Goal: Task Accomplishment & Management: Manage account settings

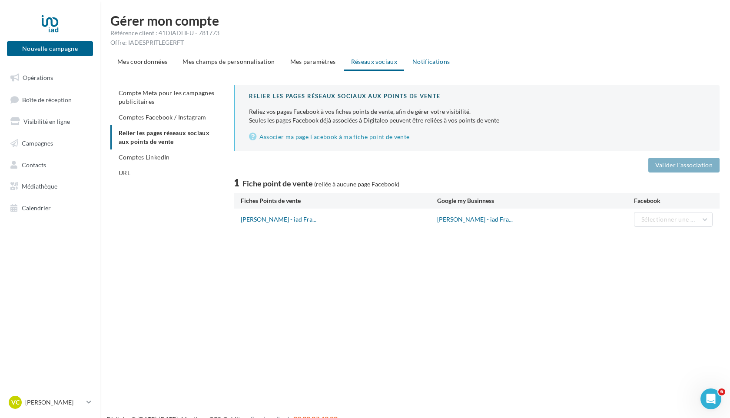
click at [432, 62] on span "Notifications" at bounding box center [431, 61] width 38 height 7
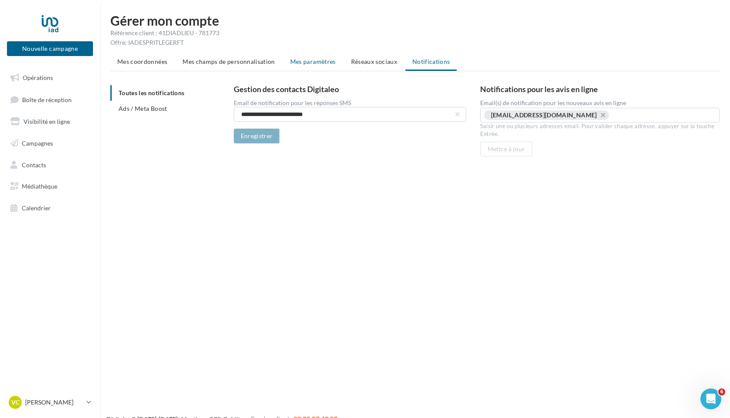
click at [310, 59] on span "Mes paramètres" at bounding box center [313, 61] width 46 height 7
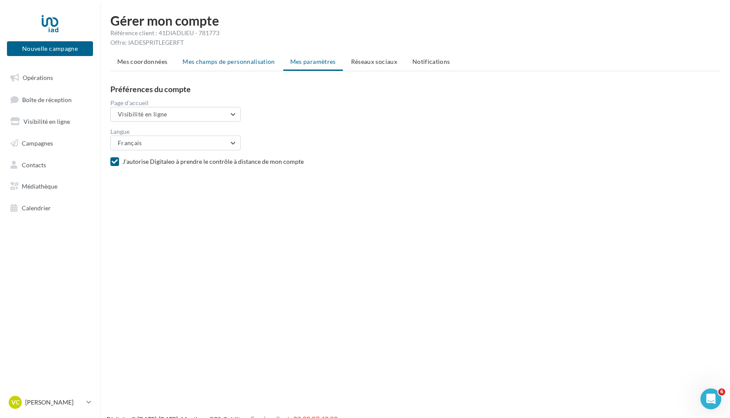
click at [259, 62] on span "Mes champs de personnalisation" at bounding box center [229, 61] width 93 height 7
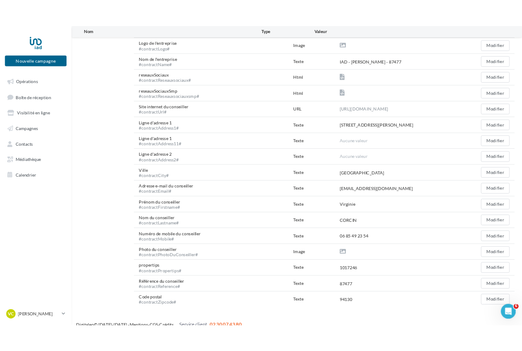
scroll to position [254, 0]
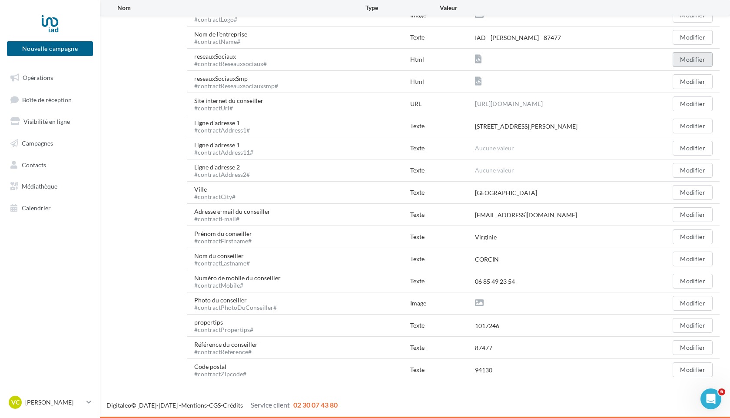
click at [693, 57] on button "Modifier" at bounding box center [693, 59] width 40 height 15
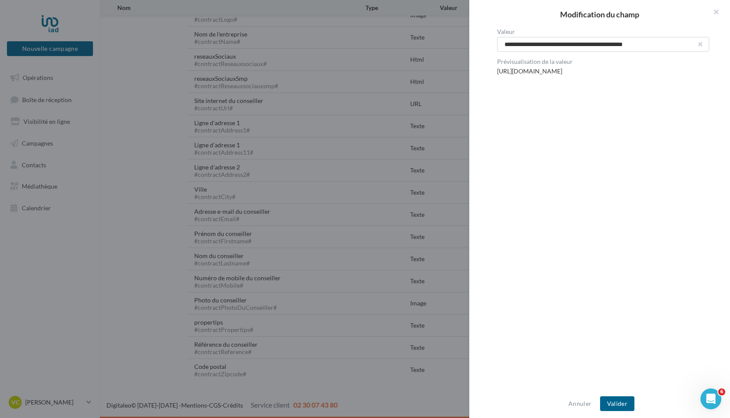
click at [702, 43] on button "button" at bounding box center [700, 44] width 3 height 3
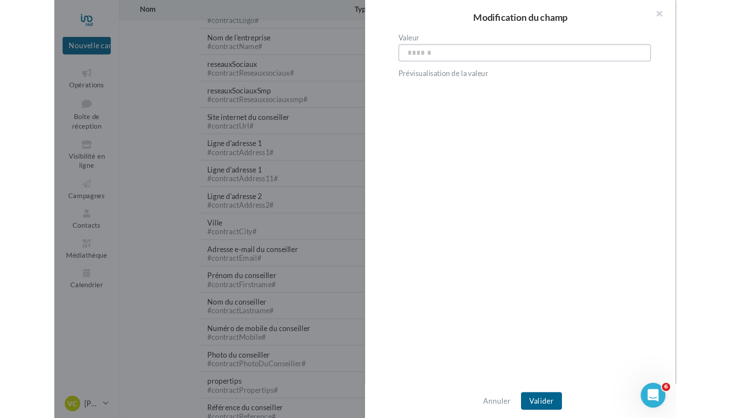
scroll to position [216, 0]
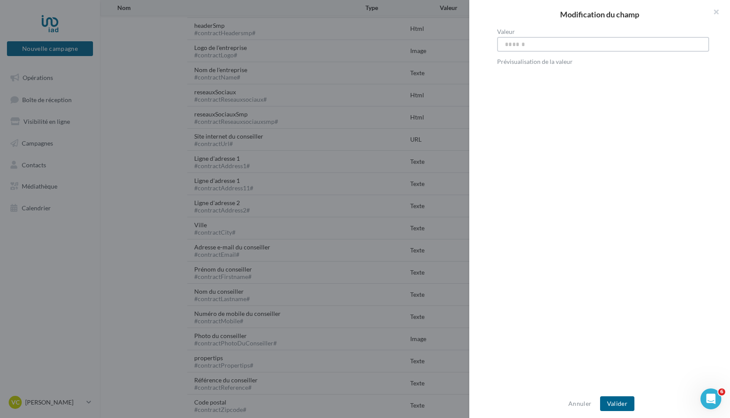
paste input "**********"
type input "**********"
click at [611, 402] on button "Valider" at bounding box center [617, 403] width 34 height 15
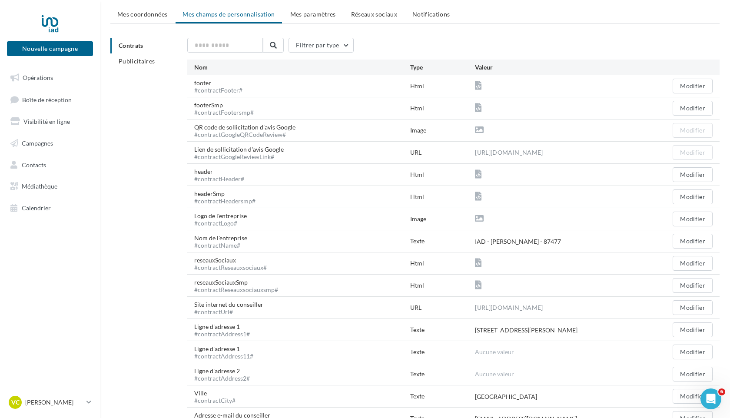
scroll to position [44, 0]
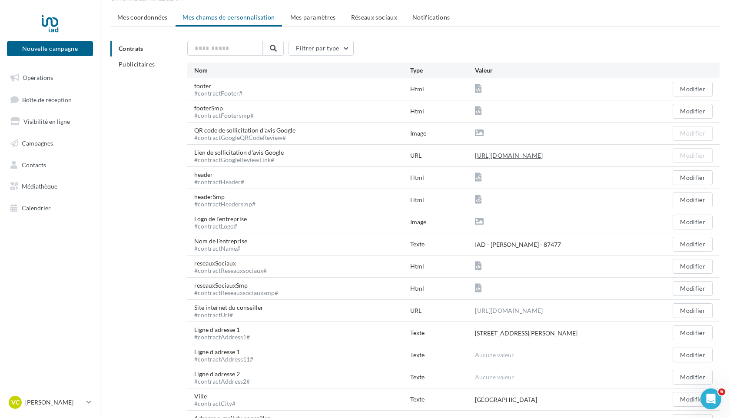
click at [495, 156] on link "https://eo4.me/1J12G?origin=CONTRACT_FIELD" at bounding box center [509, 155] width 68 height 10
click at [144, 19] on span "Mes coordonnées" at bounding box center [142, 16] width 50 height 7
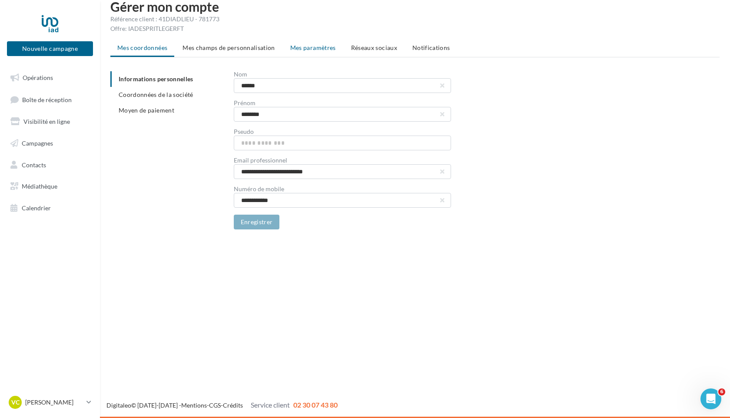
click at [312, 49] on span "Mes paramètres" at bounding box center [313, 47] width 46 height 7
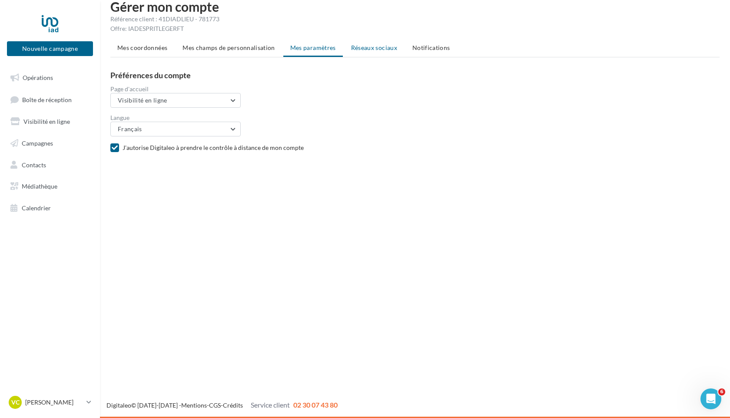
click at [387, 46] on span "Réseaux sociaux" at bounding box center [374, 47] width 46 height 7
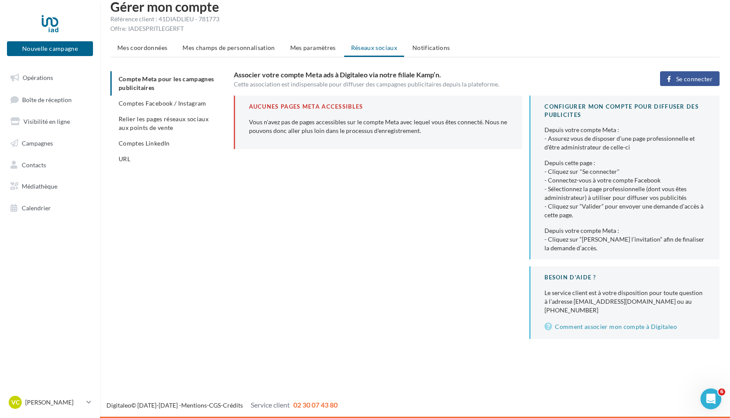
click at [684, 77] on span "Se connecter" at bounding box center [694, 79] width 37 height 7
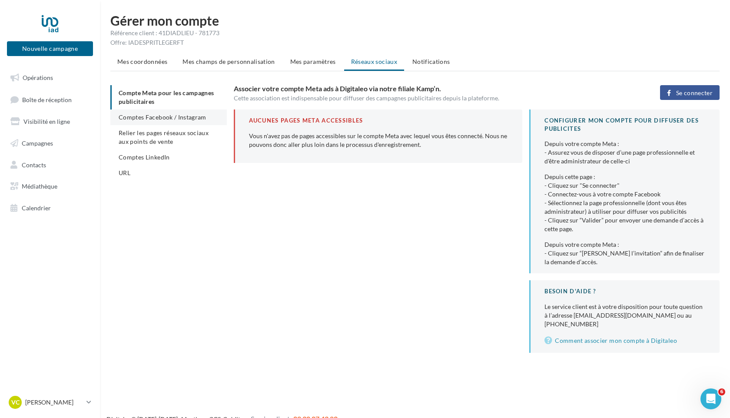
click at [193, 121] on span "Comptes Facebook / Instagram" at bounding box center [163, 116] width 88 height 7
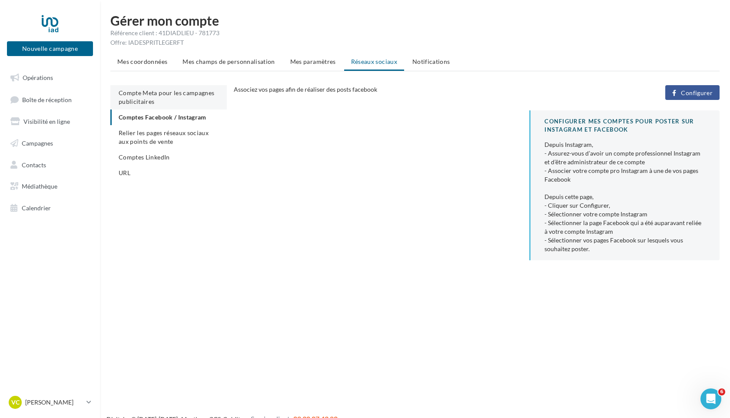
click at [156, 99] on li "Compte Meta pour les campagnes publicitaires" at bounding box center [168, 97] width 116 height 24
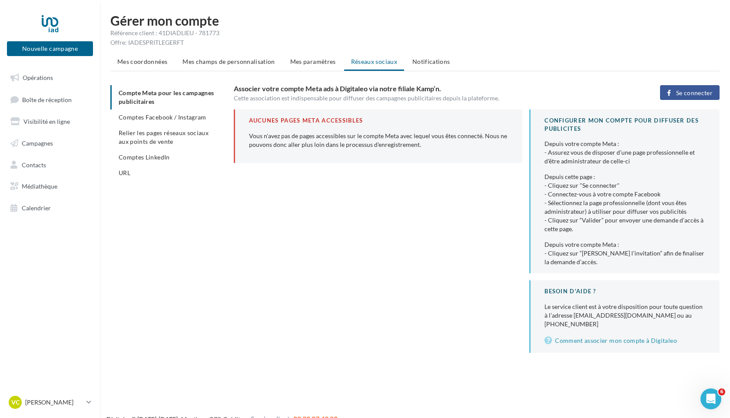
click at [676, 93] on span "Se connecter" at bounding box center [694, 93] width 37 height 7
click at [135, 60] on span "Mes coordonnées" at bounding box center [142, 61] width 50 height 7
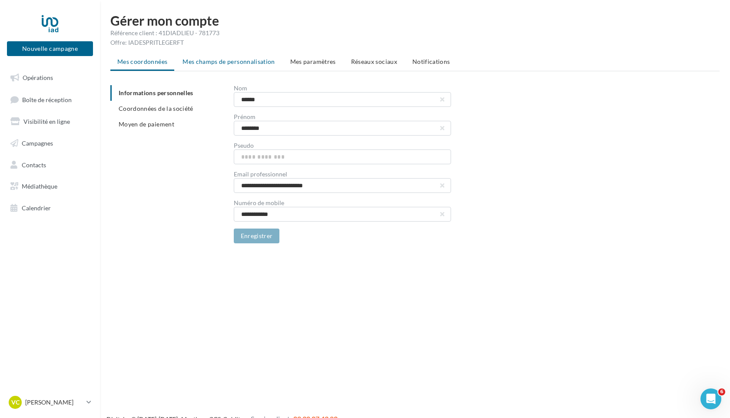
click at [216, 61] on span "Mes champs de personnalisation" at bounding box center [229, 61] width 93 height 7
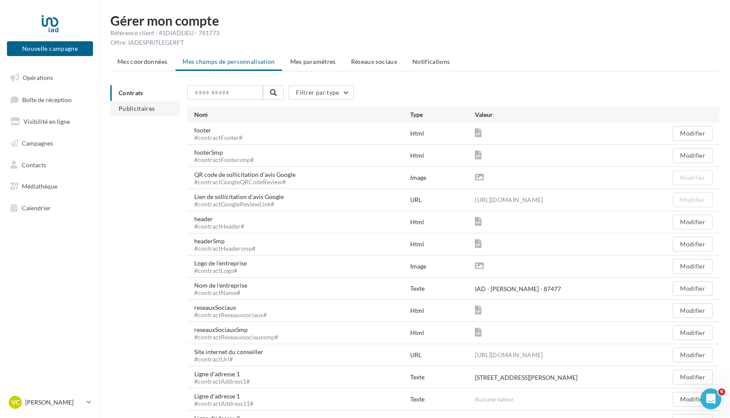
click at [136, 109] on span "Publicitaires" at bounding box center [137, 108] width 37 height 7
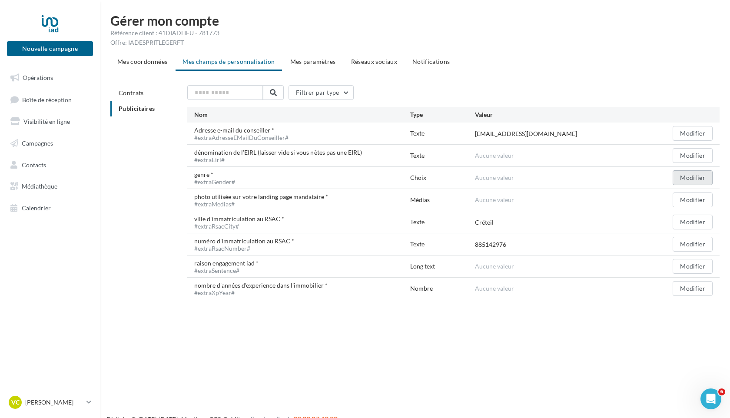
click at [705, 178] on button "Modifier" at bounding box center [693, 177] width 40 height 15
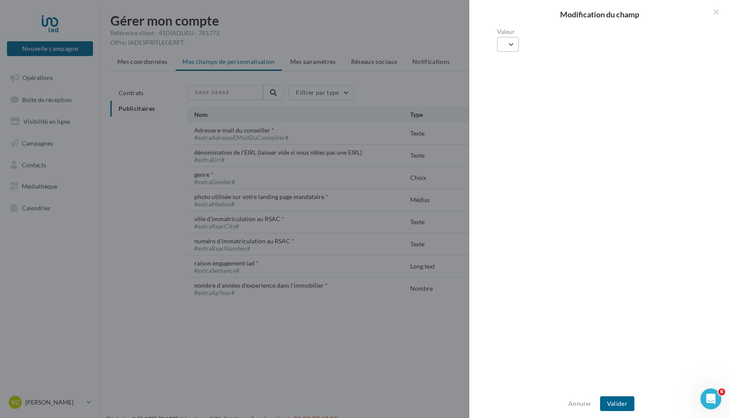
click at [513, 44] on button "button" at bounding box center [508, 44] width 22 height 15
click at [519, 86] on span "Mme" at bounding box center [518, 88] width 14 height 7
click at [616, 402] on button "Valider" at bounding box center [617, 403] width 34 height 15
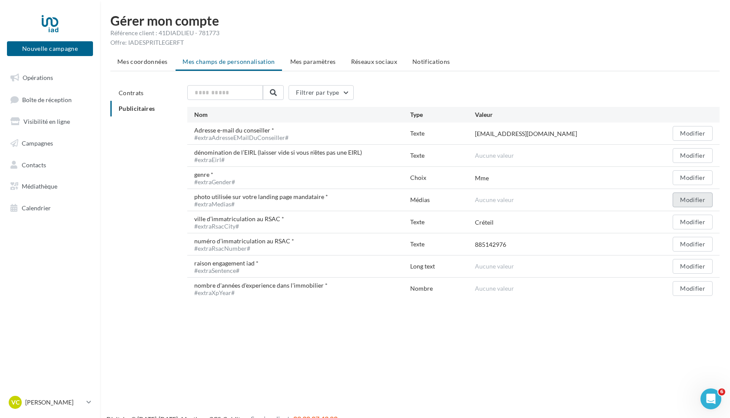
click at [702, 202] on button "Modifier" at bounding box center [693, 200] width 40 height 15
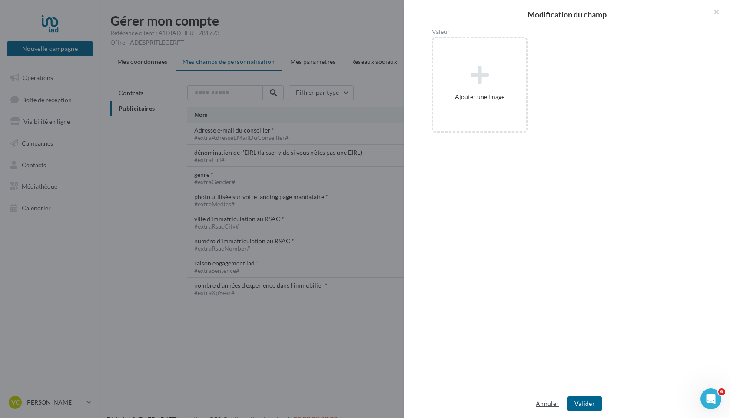
click at [548, 406] on button "Annuler" at bounding box center [547, 404] width 30 height 10
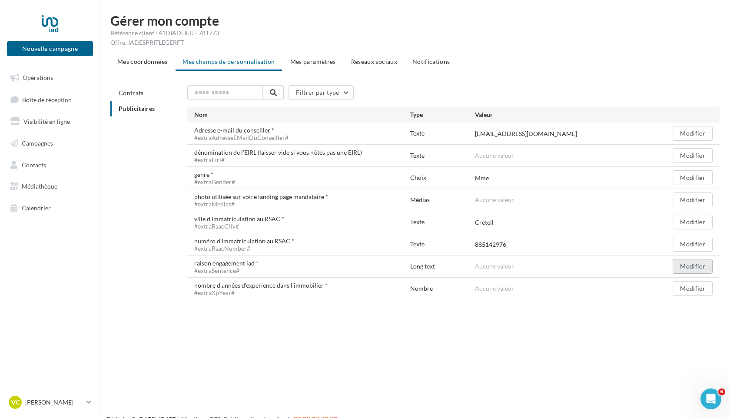
click at [698, 269] on button "Modifier" at bounding box center [693, 266] width 40 height 15
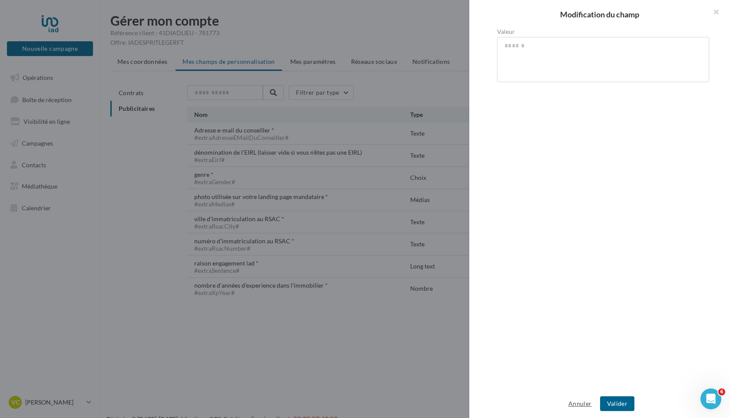
click at [577, 404] on button "Annuler" at bounding box center [580, 404] width 30 height 10
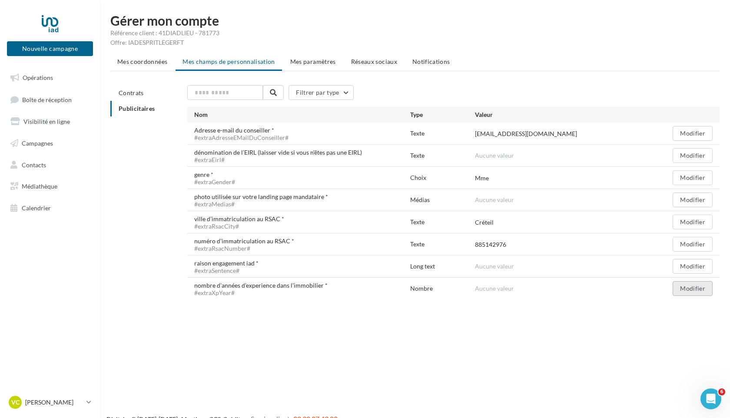
click at [690, 292] on button "Modifier" at bounding box center [693, 288] width 40 height 15
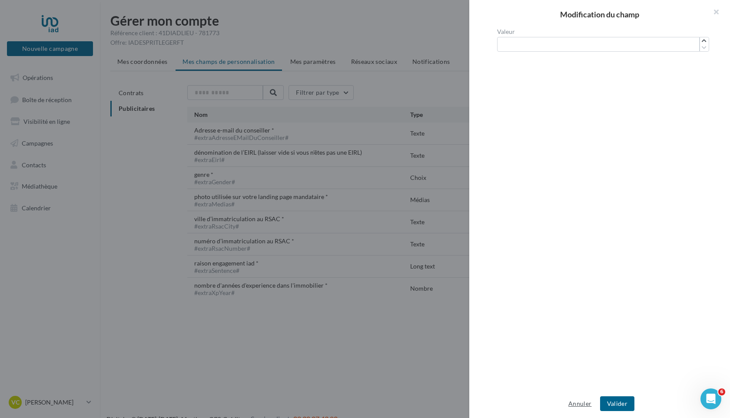
click at [578, 405] on button "Annuler" at bounding box center [580, 404] width 30 height 10
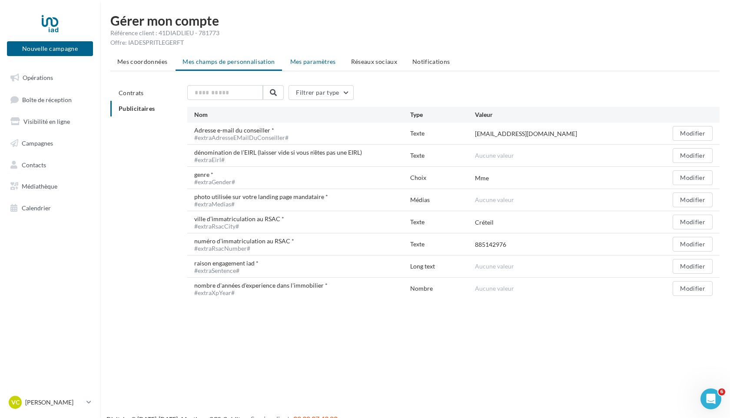
click at [302, 63] on span "Mes paramètres" at bounding box center [313, 61] width 46 height 7
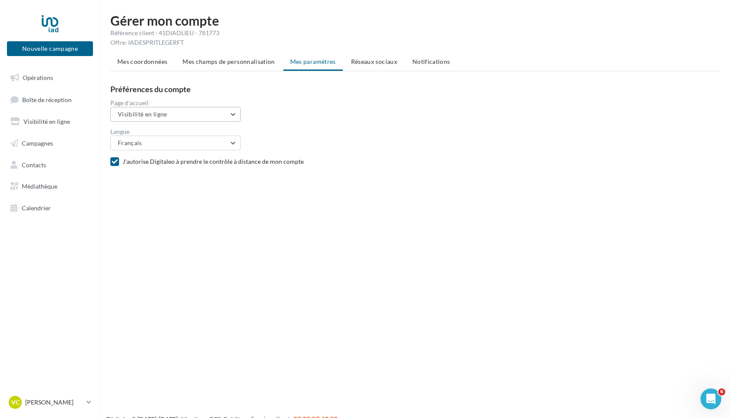
click at [233, 114] on button "Visibilité en ligne" at bounding box center [175, 114] width 130 height 15
click at [154, 183] on span "Campagnes" at bounding box center [139, 181] width 31 height 7
click at [50, 147] on span "Campagnes" at bounding box center [37, 143] width 31 height 7
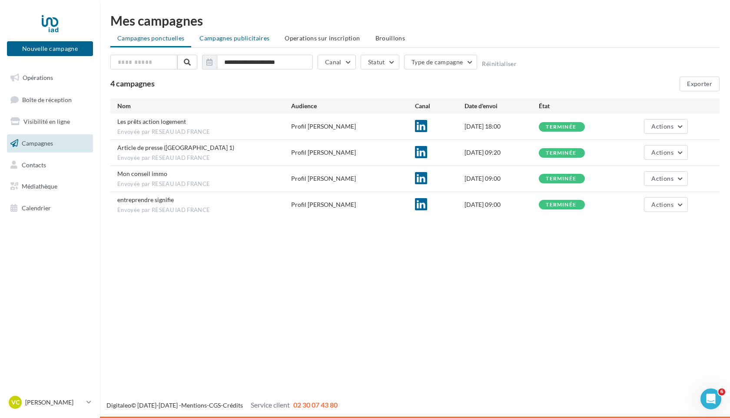
click at [241, 38] on span "Campagnes publicitaires" at bounding box center [234, 37] width 70 height 7
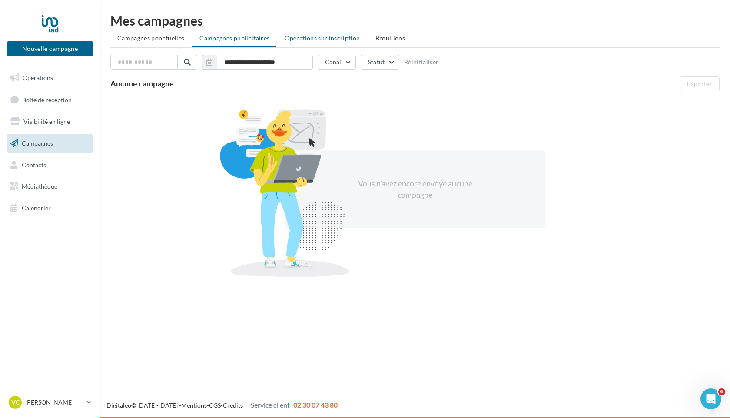
click at [322, 40] on span "Operations sur inscription" at bounding box center [322, 37] width 75 height 7
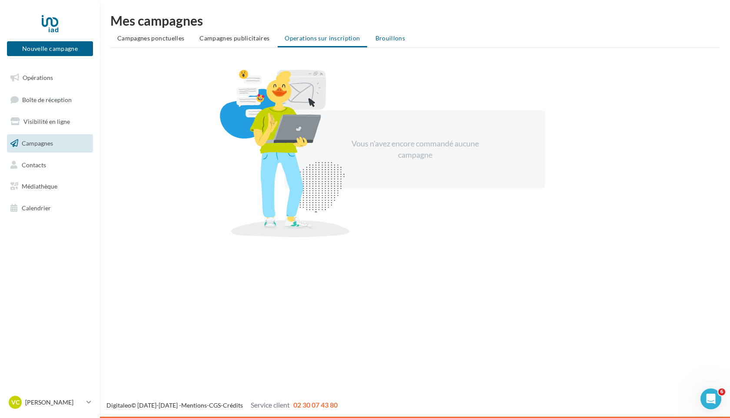
click at [387, 40] on span "Brouillons" at bounding box center [390, 37] width 30 height 7
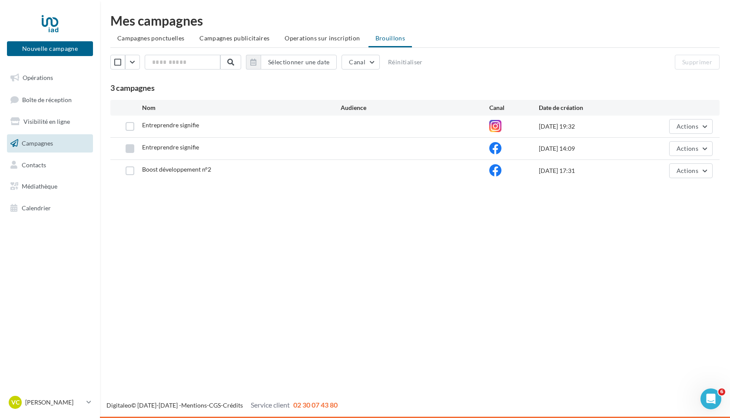
click at [132, 149] on label at bounding box center [130, 148] width 9 height 9
click at [710, 150] on button "Actions" at bounding box center [690, 148] width 43 height 15
click at [652, 173] on button "Editer" at bounding box center [669, 169] width 87 height 23
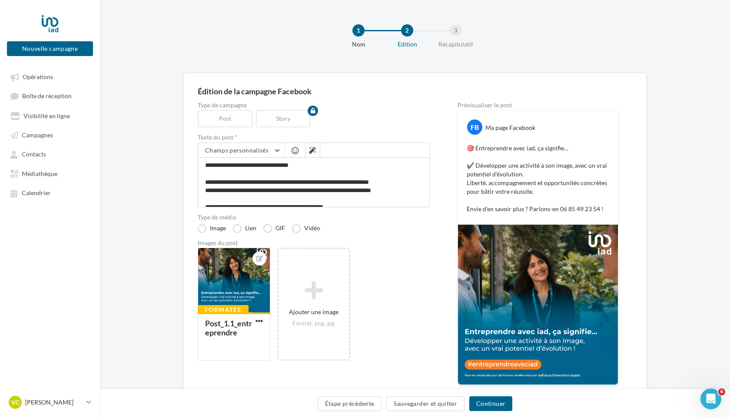
scroll to position [8, 0]
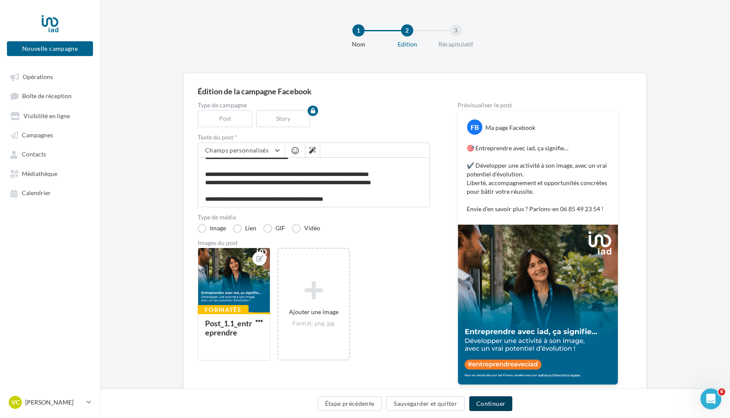
click at [491, 405] on button "Continuer" at bounding box center [490, 403] width 43 height 15
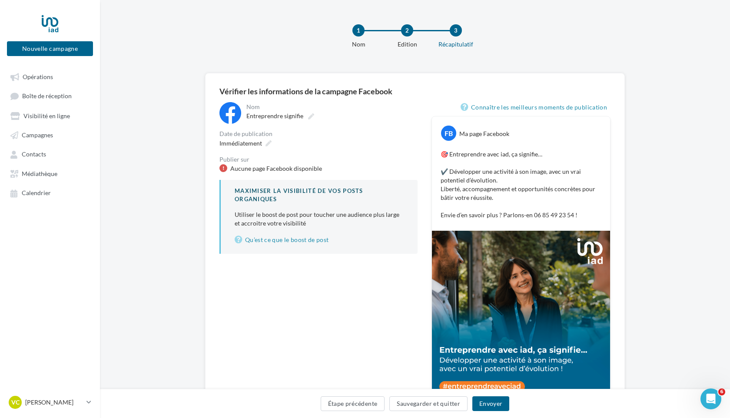
click at [223, 169] on div at bounding box center [223, 168] width 8 height 8
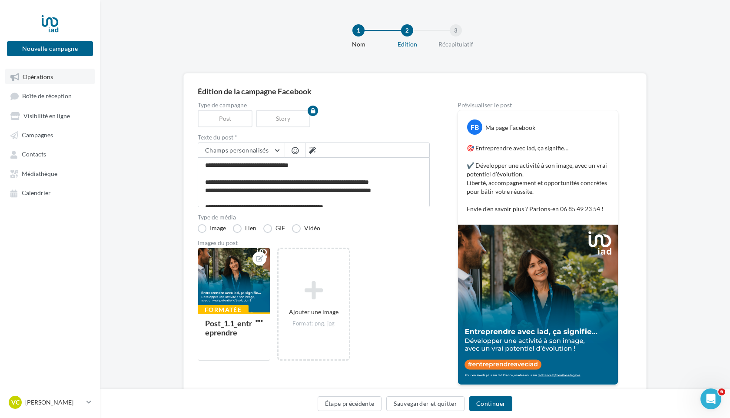
click at [41, 84] on link "Opérations" at bounding box center [50, 77] width 90 height 16
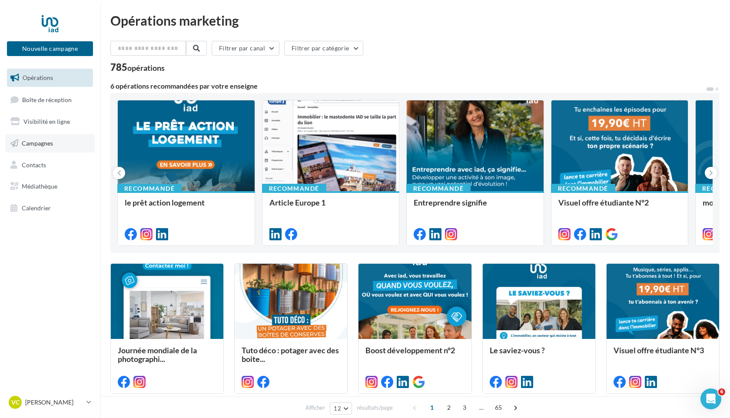
click at [35, 146] on span "Campagnes" at bounding box center [37, 143] width 31 height 7
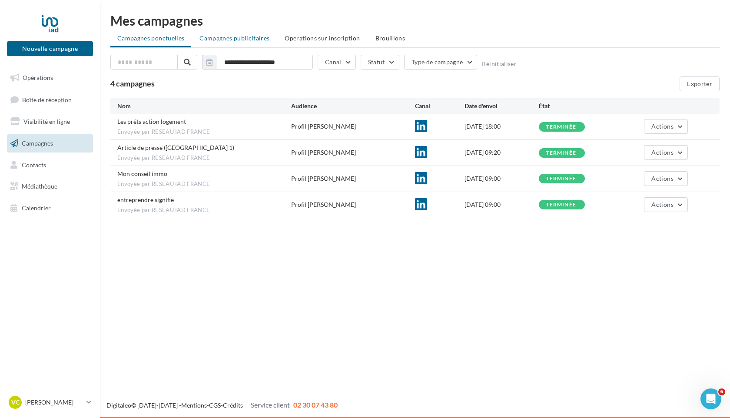
click at [246, 38] on span "Campagnes publicitaires" at bounding box center [234, 37] width 70 height 7
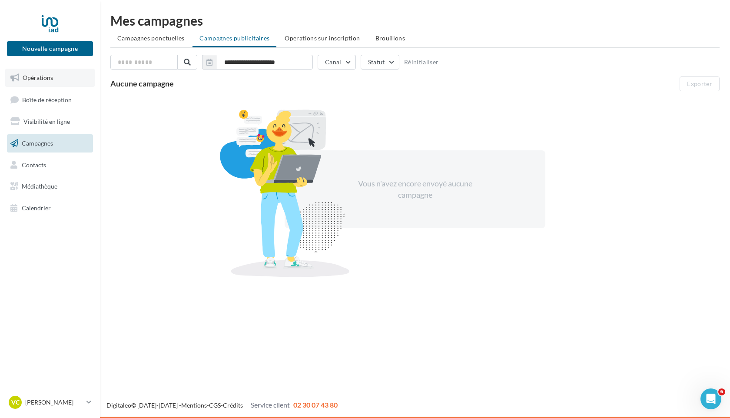
click at [45, 76] on span "Opérations" at bounding box center [38, 77] width 30 height 7
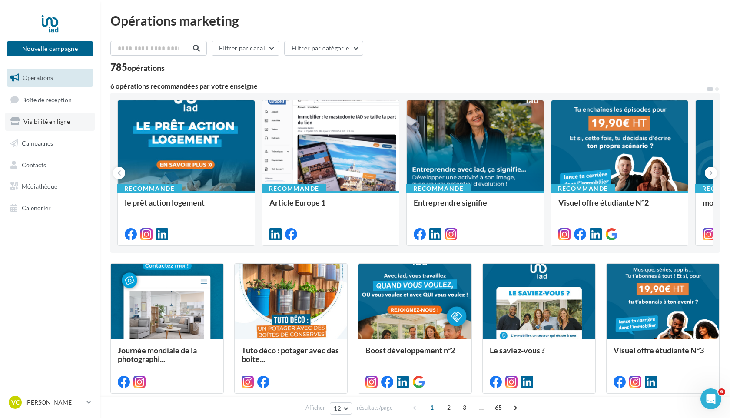
click at [53, 121] on span "Visibilité en ligne" at bounding box center [46, 121] width 47 height 7
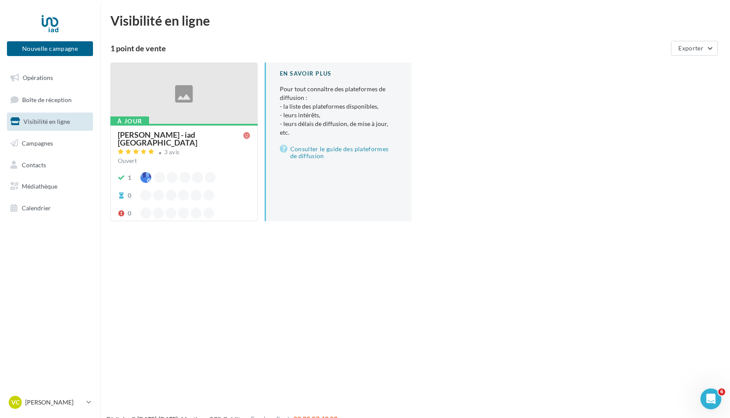
click at [194, 136] on div "[PERSON_NAME] - iad [GEOGRAPHIC_DATA]" at bounding box center [181, 139] width 126 height 16
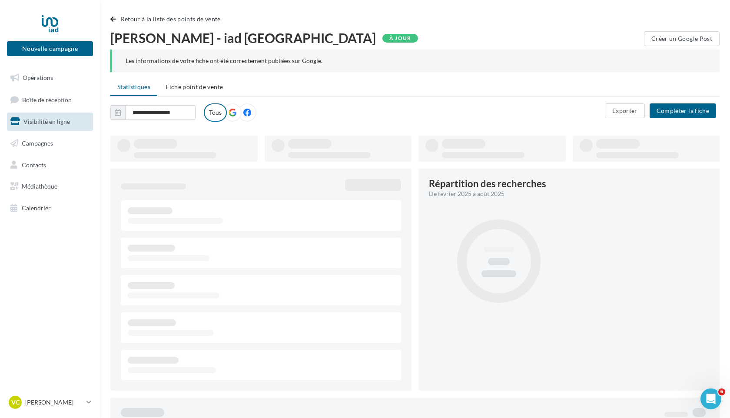
type input "**********"
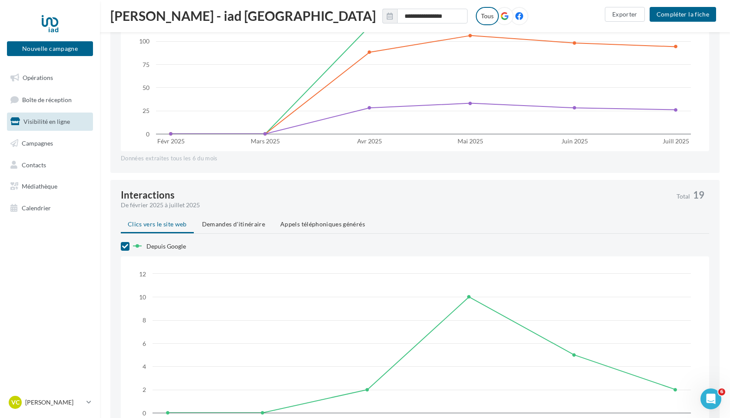
scroll to position [615, 0]
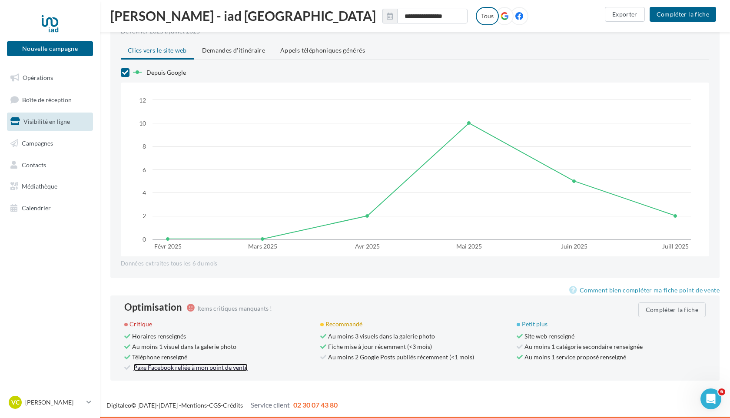
click at [164, 369] on link "Page Facebook reliée à mon point de vente" at bounding box center [190, 367] width 114 height 7
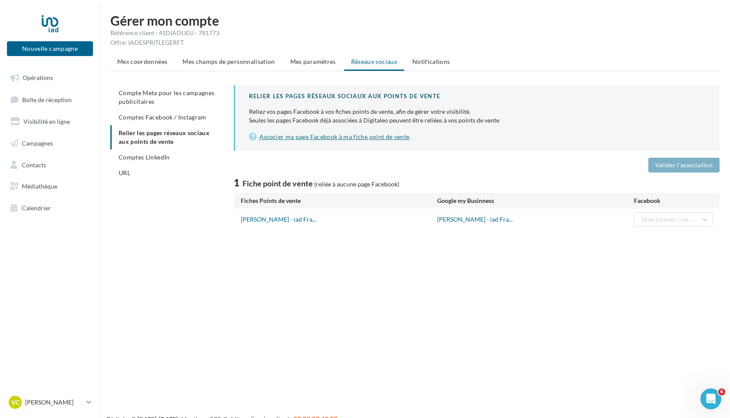
click at [374, 138] on link "Associer ma page Facebook à ma fiche point de vente" at bounding box center [477, 137] width 457 height 10
